Goal: Book appointment/travel/reservation

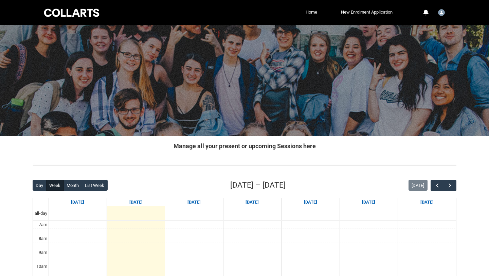
scroll to position [171, 0]
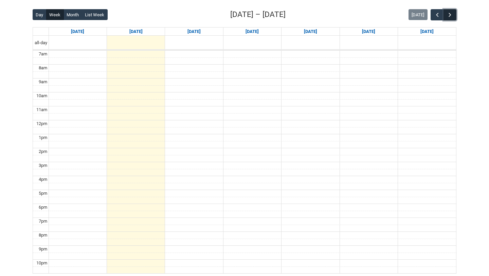
click at [451, 16] on span "button" at bounding box center [450, 15] width 7 height 7
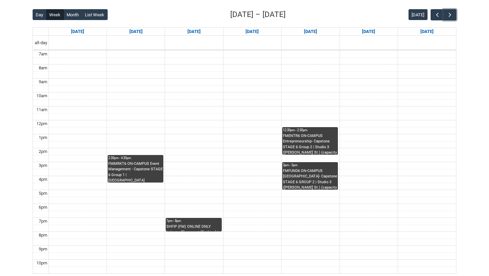
scroll to position [170, 0]
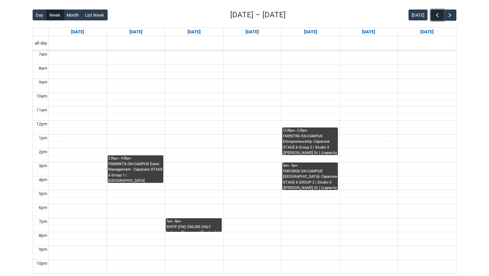
click at [435, 14] on span "button" at bounding box center [437, 15] width 7 height 7
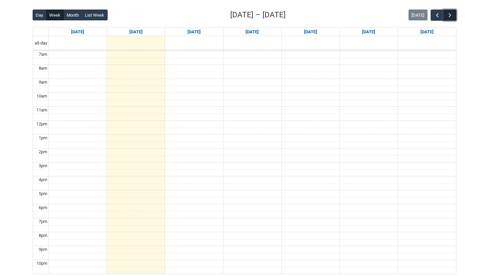
click at [451, 18] on span "button" at bounding box center [450, 15] width 7 height 7
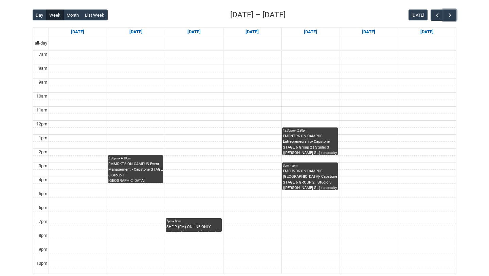
drag, startPoint x: 300, startPoint y: 158, endPoint x: 295, endPoint y: 212, distance: 53.6
click at [295, 212] on tbody "7am 8am 9am 10am 11am 12pm 1pm 2pm 3pm 4pm 5pm 6pm 7pm 8pm 9pm 10pm" at bounding box center [244, 162] width 423 height 223
